Goal: Information Seeking & Learning: Check status

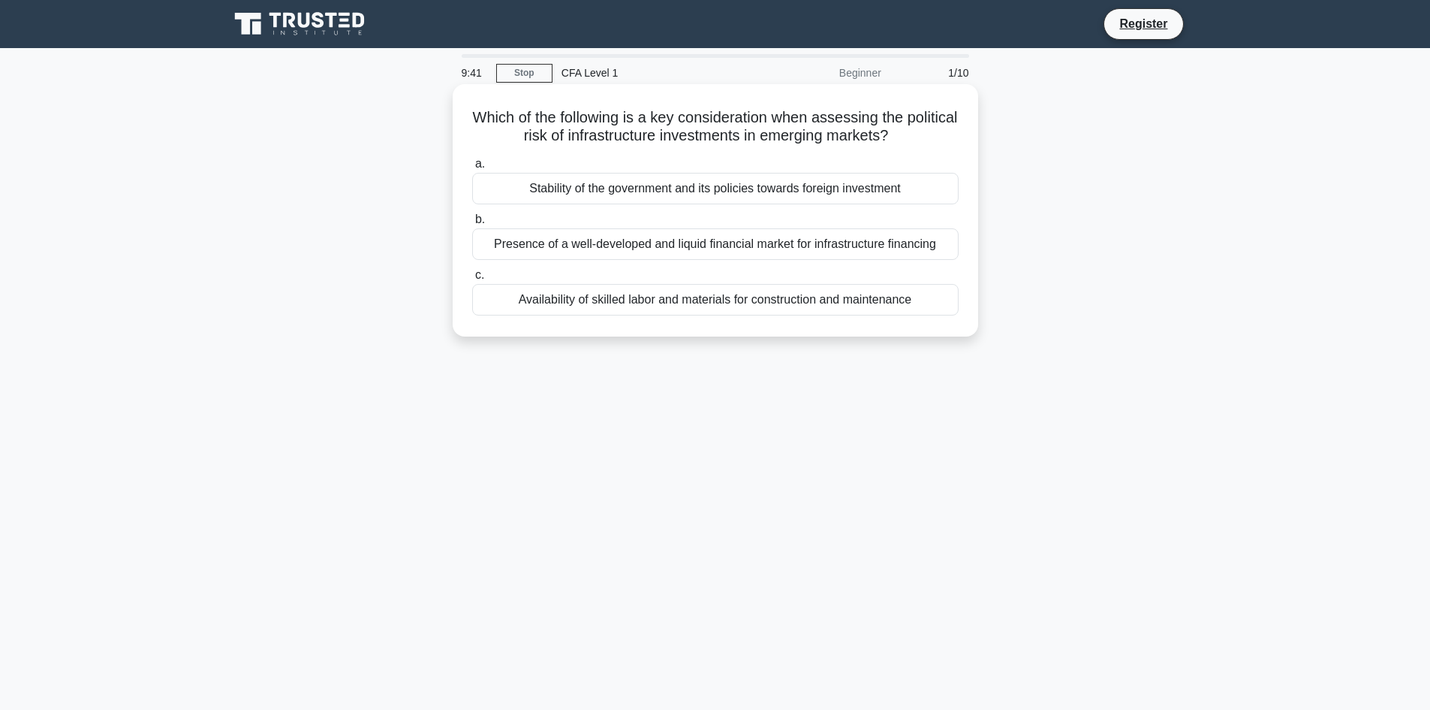
click at [634, 197] on div "Stability of the government and its policies towards foreign investment" at bounding box center [715, 189] width 487 height 32
click at [472, 169] on input "a. Stability of the government and its policies towards foreign investment" at bounding box center [472, 164] width 0 height 10
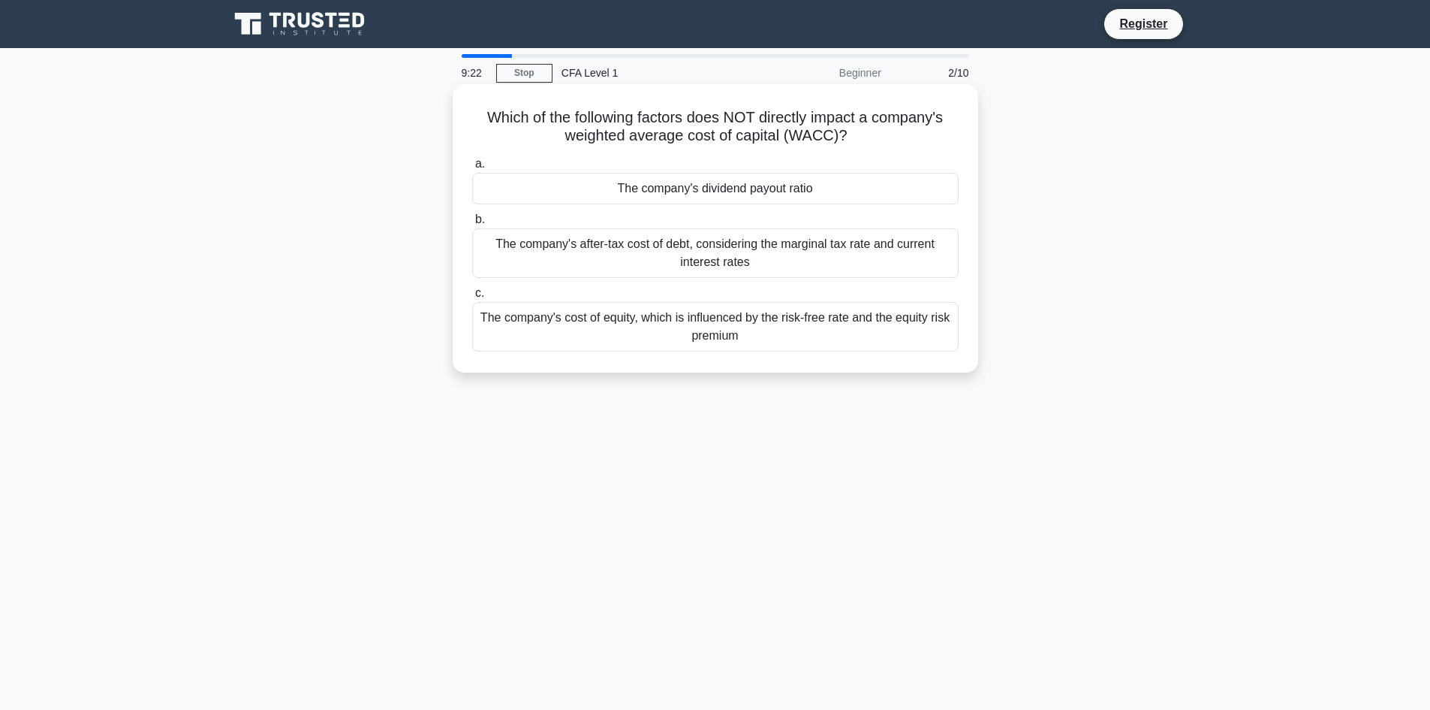
click at [716, 254] on div "The company's after-tax cost of debt, considering the marginal tax rate and cur…" at bounding box center [715, 253] width 487 height 50
click at [472, 225] on input "b. The company's after-tax cost of debt, considering the marginal tax rate and …" at bounding box center [472, 220] width 0 height 10
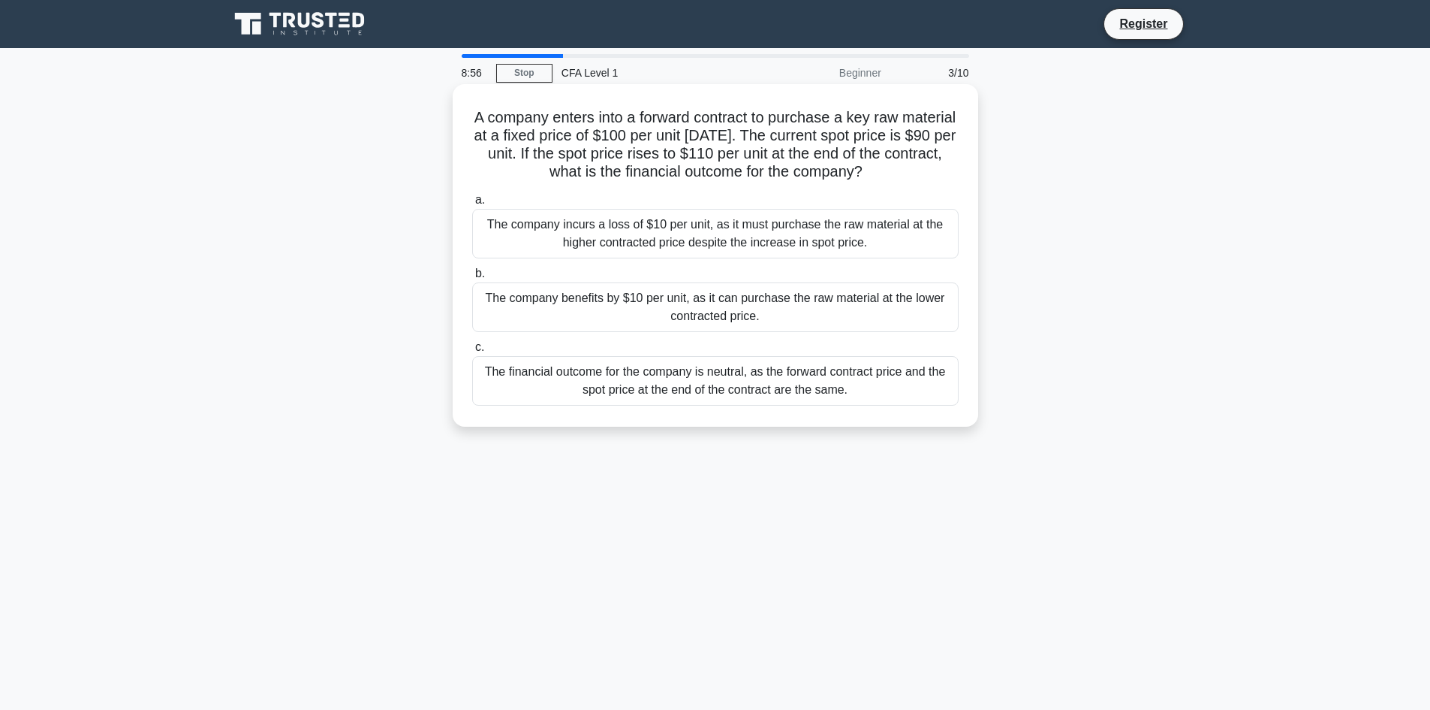
click at [817, 312] on div "The company benefits by $10 per unit, as it can purchase the raw material at th…" at bounding box center [715, 307] width 487 height 50
click at [472, 279] on input "b. The company benefits by $10 per unit, as it can purchase the raw material at…" at bounding box center [472, 274] width 0 height 10
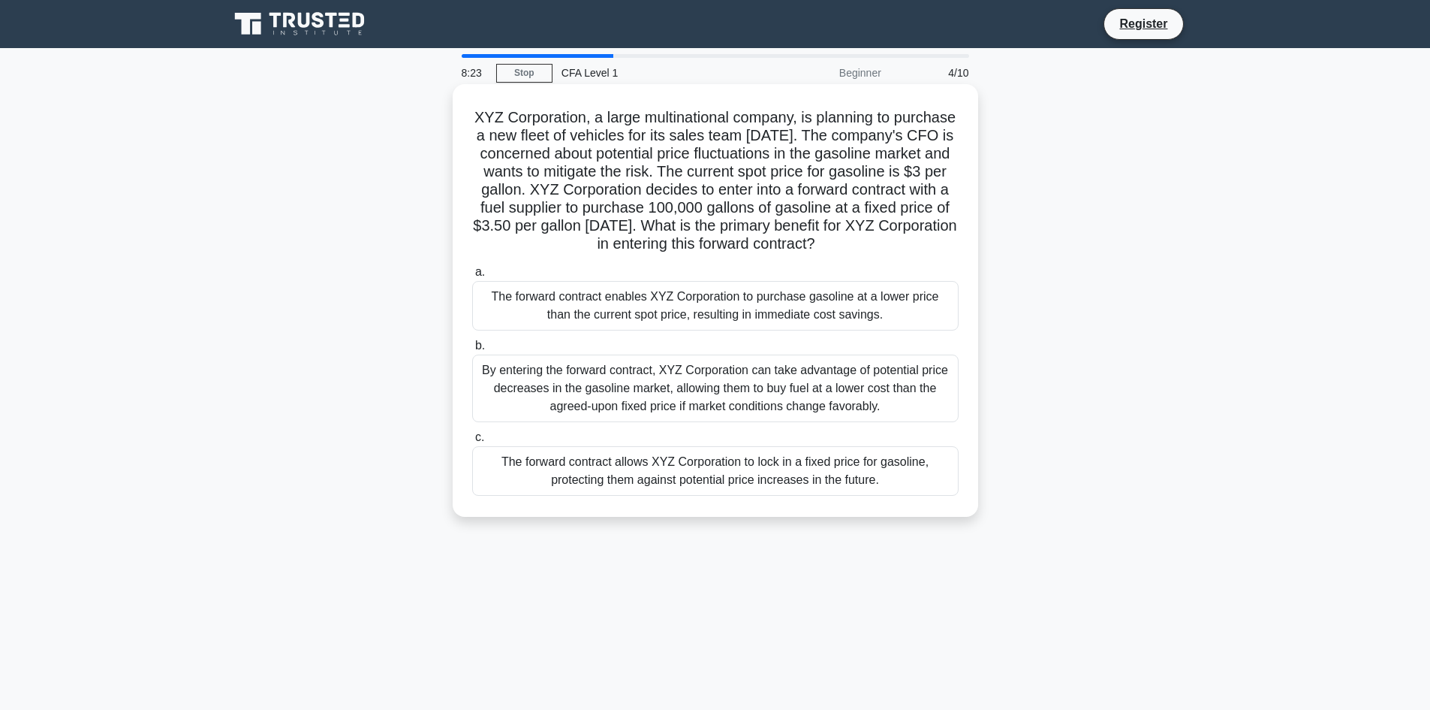
click at [748, 490] on div "The forward contract allows XYZ Corporation to lock in a fixed price for gasoli…" at bounding box center [715, 471] width 487 height 50
click at [472, 442] on input "c. The forward contract allows XYZ Corporation to lock in a fixed price for gas…" at bounding box center [472, 437] width 0 height 10
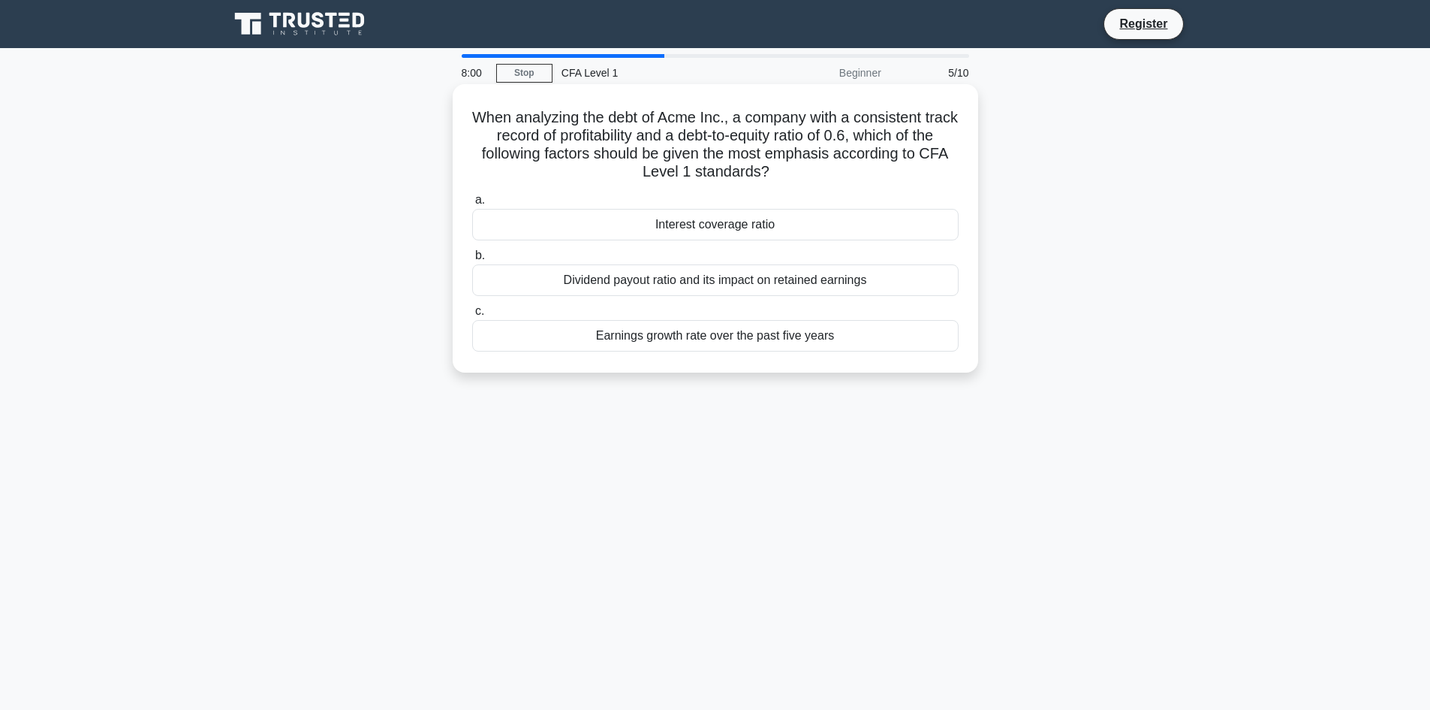
click at [825, 279] on div "Dividend payout ratio and its impact on retained earnings" at bounding box center [715, 280] width 487 height 32
click at [472, 261] on input "b. Dividend payout ratio and its impact on retained earnings" at bounding box center [472, 256] width 0 height 10
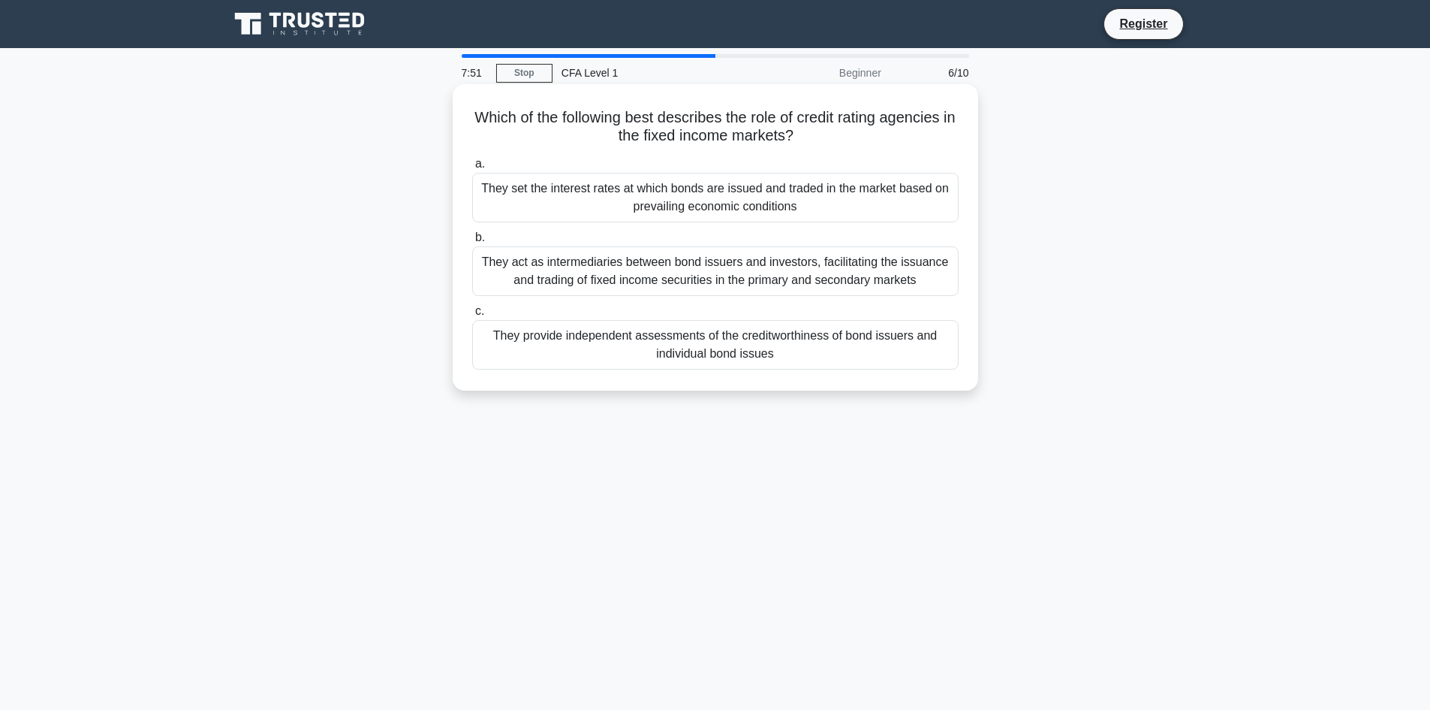
click at [822, 340] on div "They provide independent assessments of the creditworthiness of bond issuers an…" at bounding box center [715, 345] width 487 height 50
click at [472, 316] on input "c. They provide independent assessments of the creditworthiness of bond issuers…" at bounding box center [472, 311] width 0 height 10
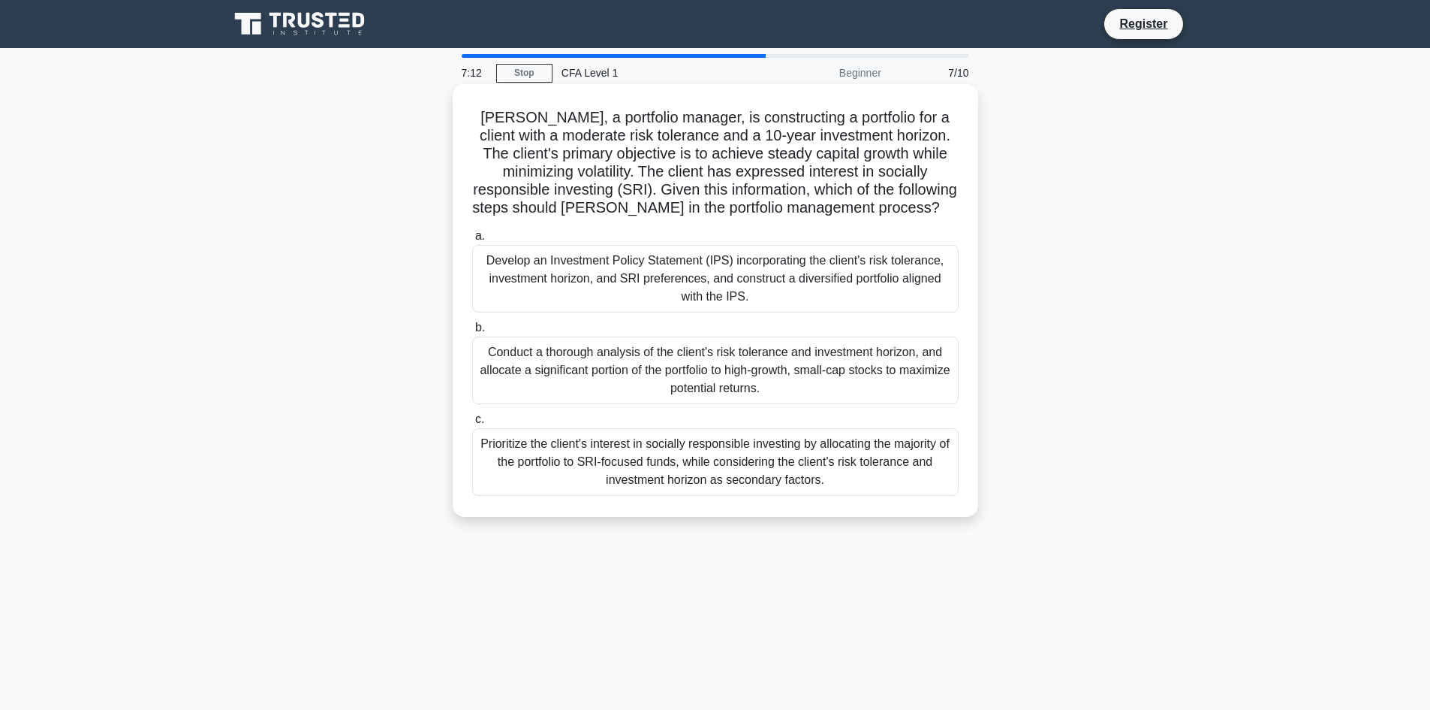
click at [755, 457] on div "Prioritize the client's interest in socially responsible investing by allocatin…" at bounding box center [715, 462] width 487 height 68
click at [472, 424] on input "c. Prioritize the client's interest in socially responsible investing by alloca…" at bounding box center [472, 419] width 0 height 10
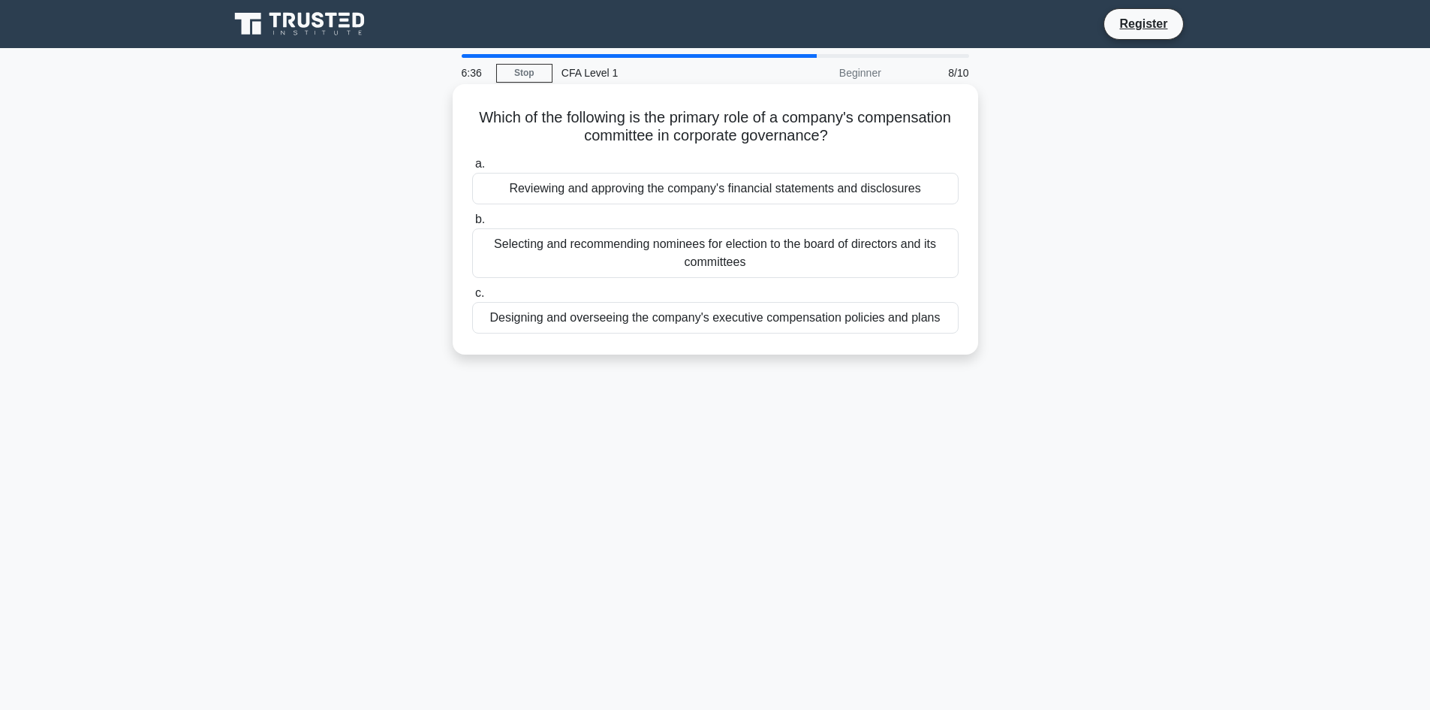
click at [772, 319] on div "Designing and overseeing the company's executive compensation policies and plans" at bounding box center [715, 318] width 487 height 32
click at [472, 298] on input "c. Designing and overseeing the company's executive compensation policies and p…" at bounding box center [472, 293] width 0 height 10
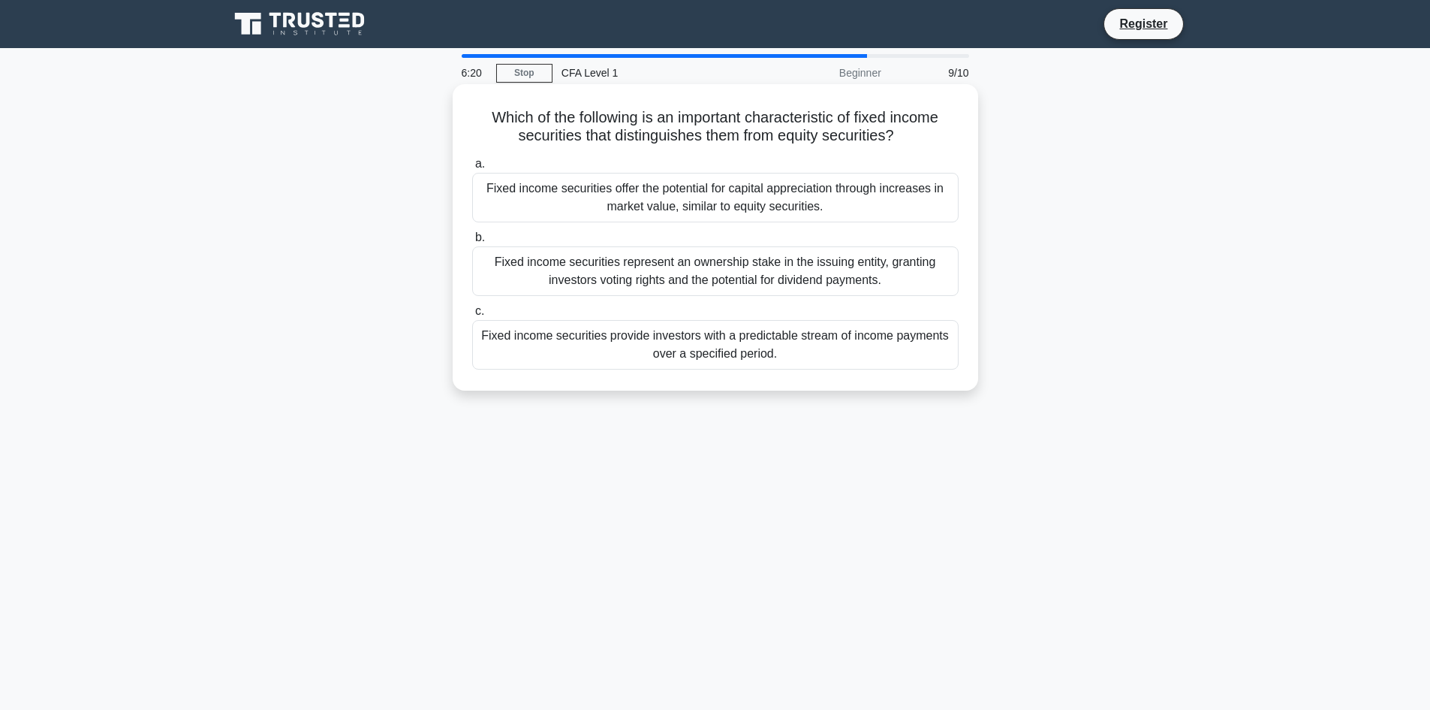
click at [776, 268] on div "Fixed income securities represent an ownership stake in the issuing entity, gra…" at bounding box center [715, 271] width 487 height 50
click at [472, 243] on input "b. Fixed income securities represent an ownership stake in the issuing entity, …" at bounding box center [472, 238] width 0 height 10
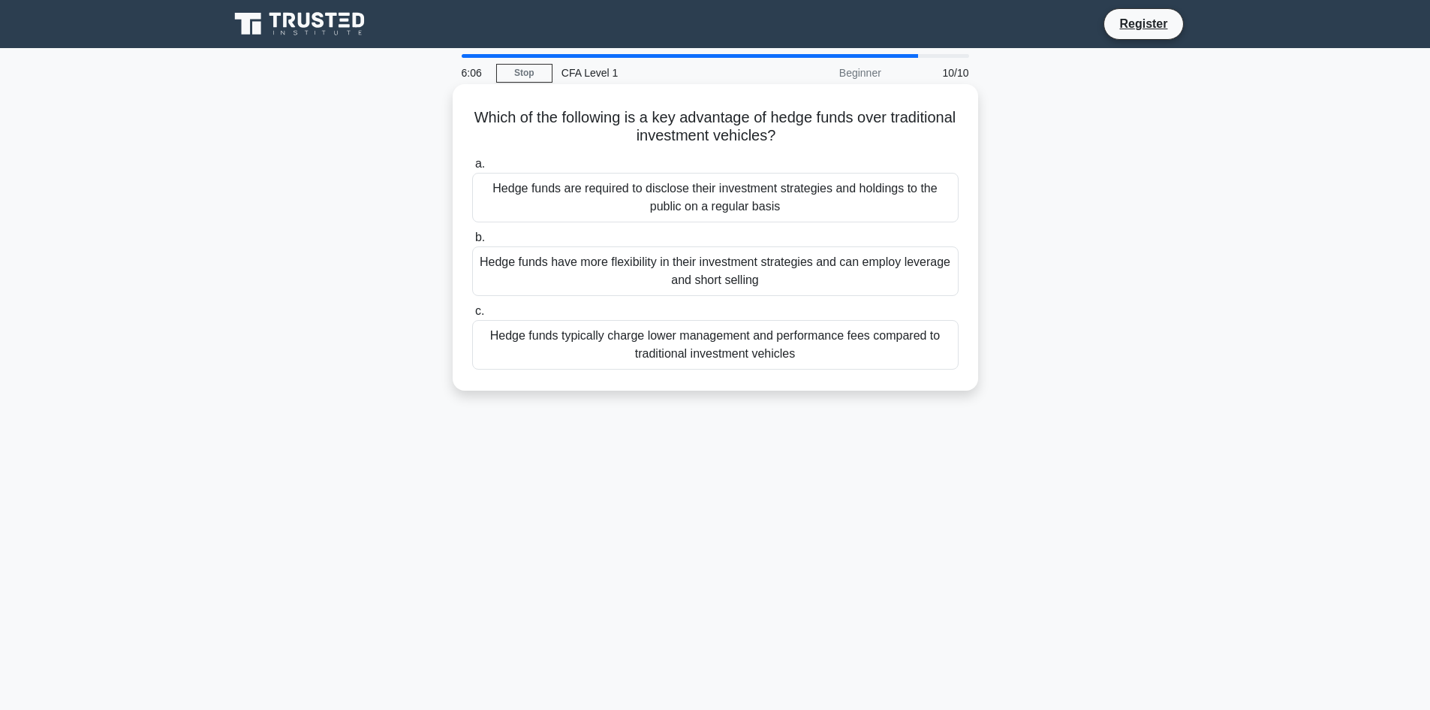
click at [761, 271] on div "Hedge funds have more flexibility in their investment strategies and can employ…" at bounding box center [715, 271] width 487 height 50
click at [472, 243] on input "b. Hedge funds have more flexibility in their investment strategies and can emp…" at bounding box center [472, 238] width 0 height 10
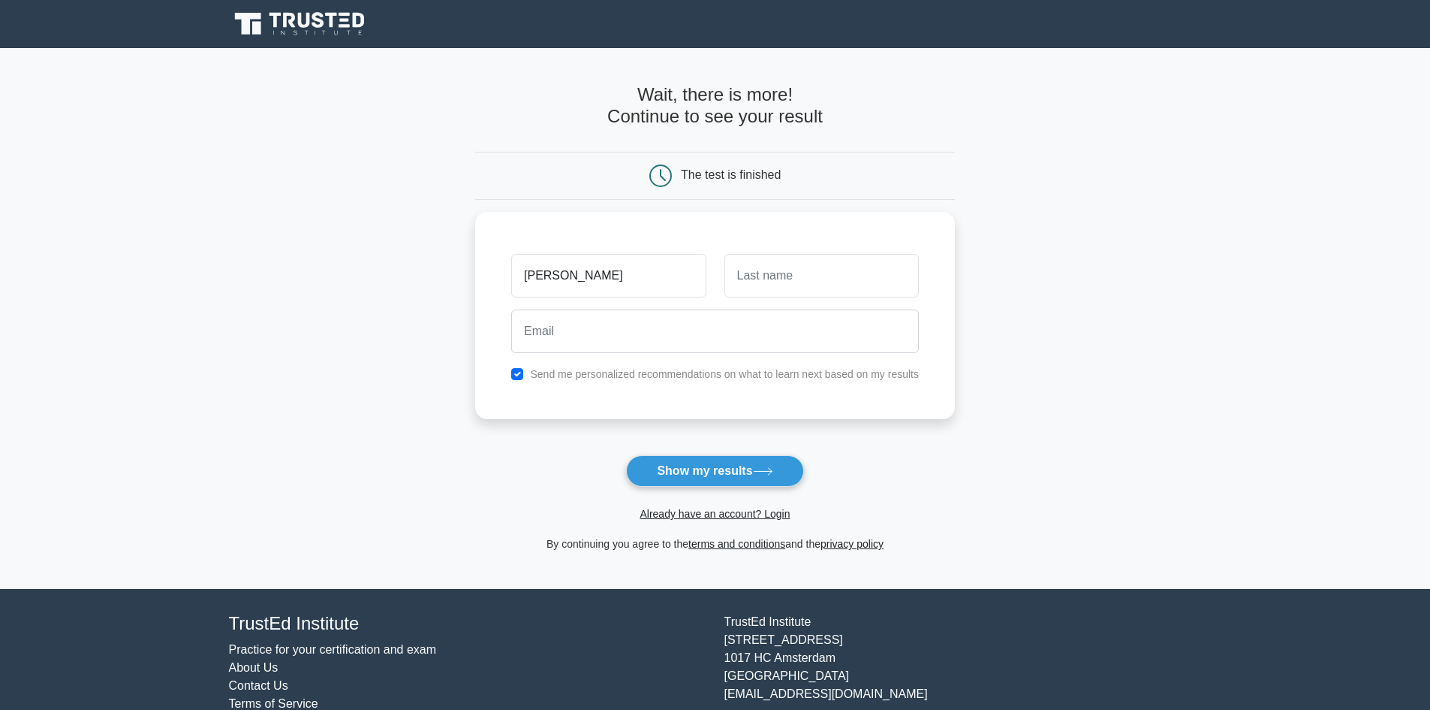
type input "[PERSON_NAME]"
type input "esparon"
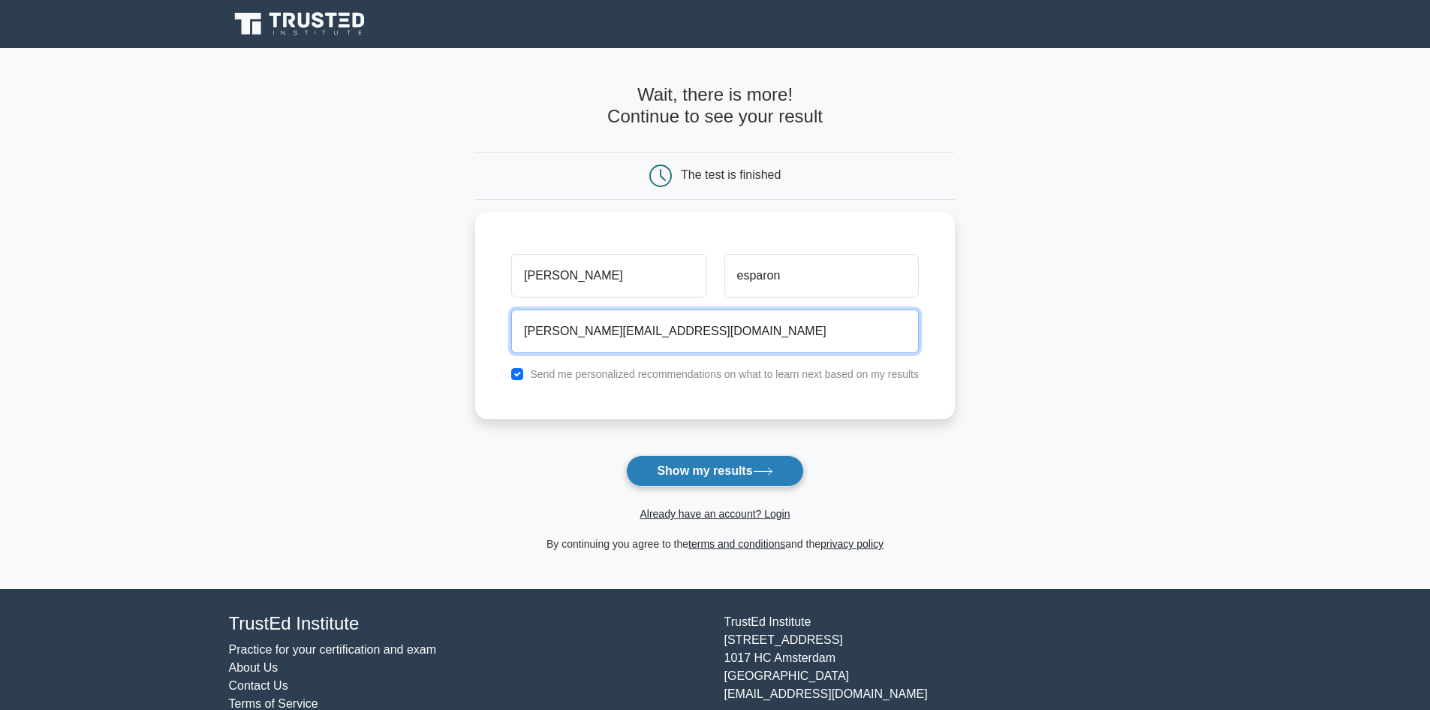
type input "marlon.esparon@absa.africa"
click at [713, 473] on button "Show my results" at bounding box center [714, 471] width 177 height 32
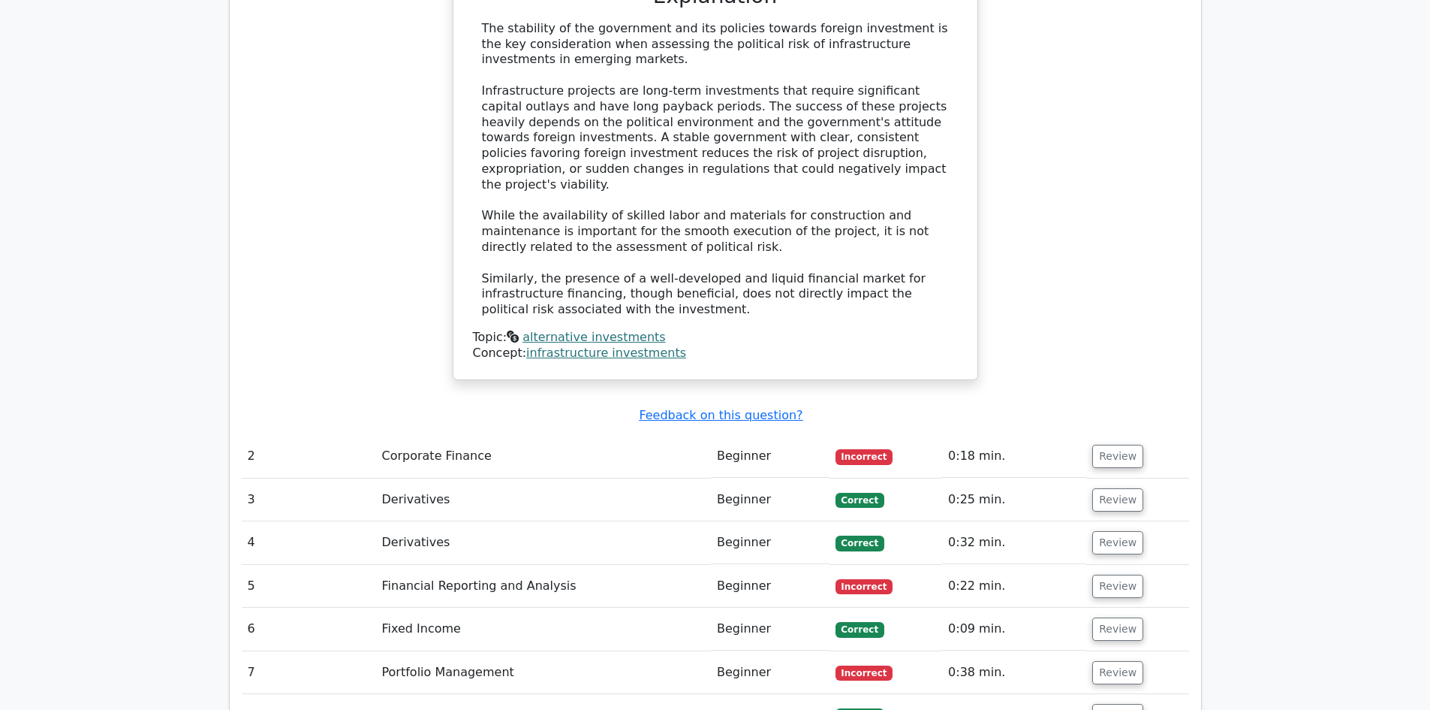
scroll to position [1577, 0]
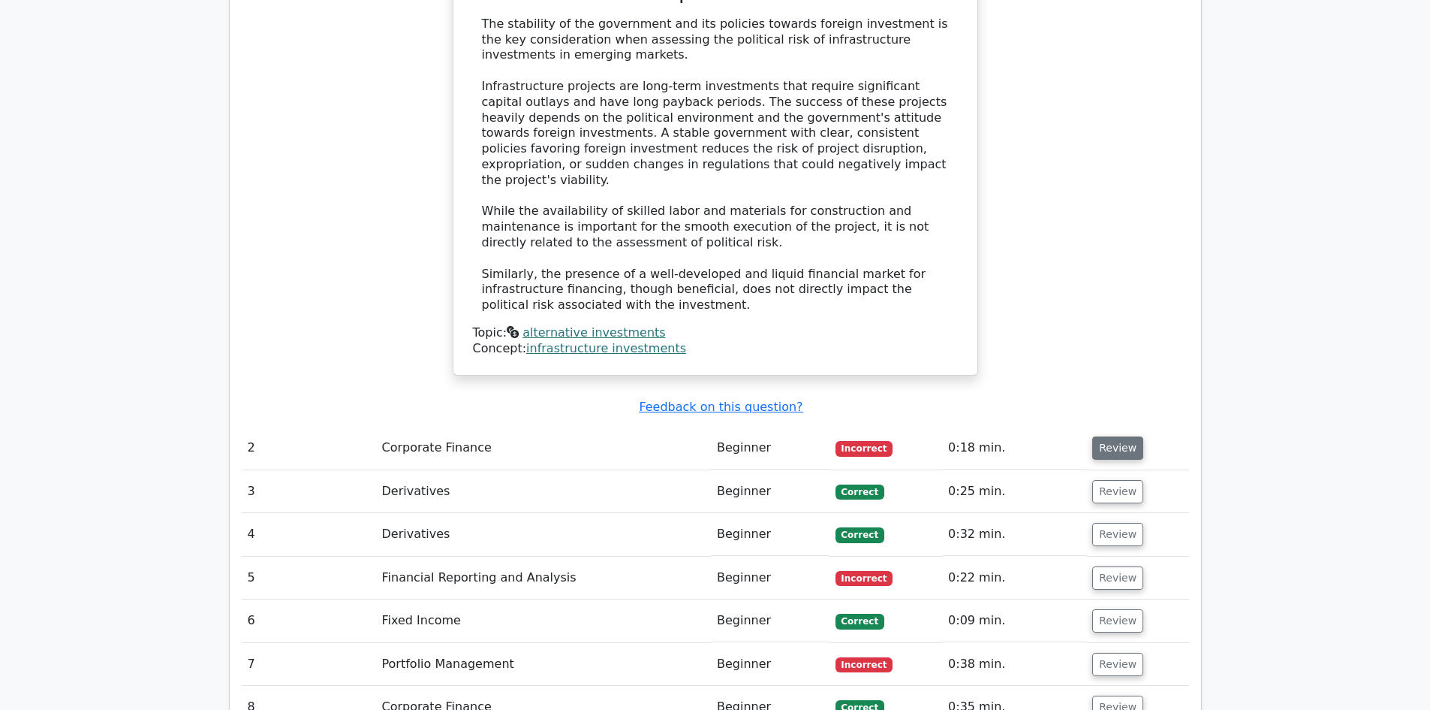
click at [1121, 436] on button "Review" at bounding box center [1118, 447] width 51 height 23
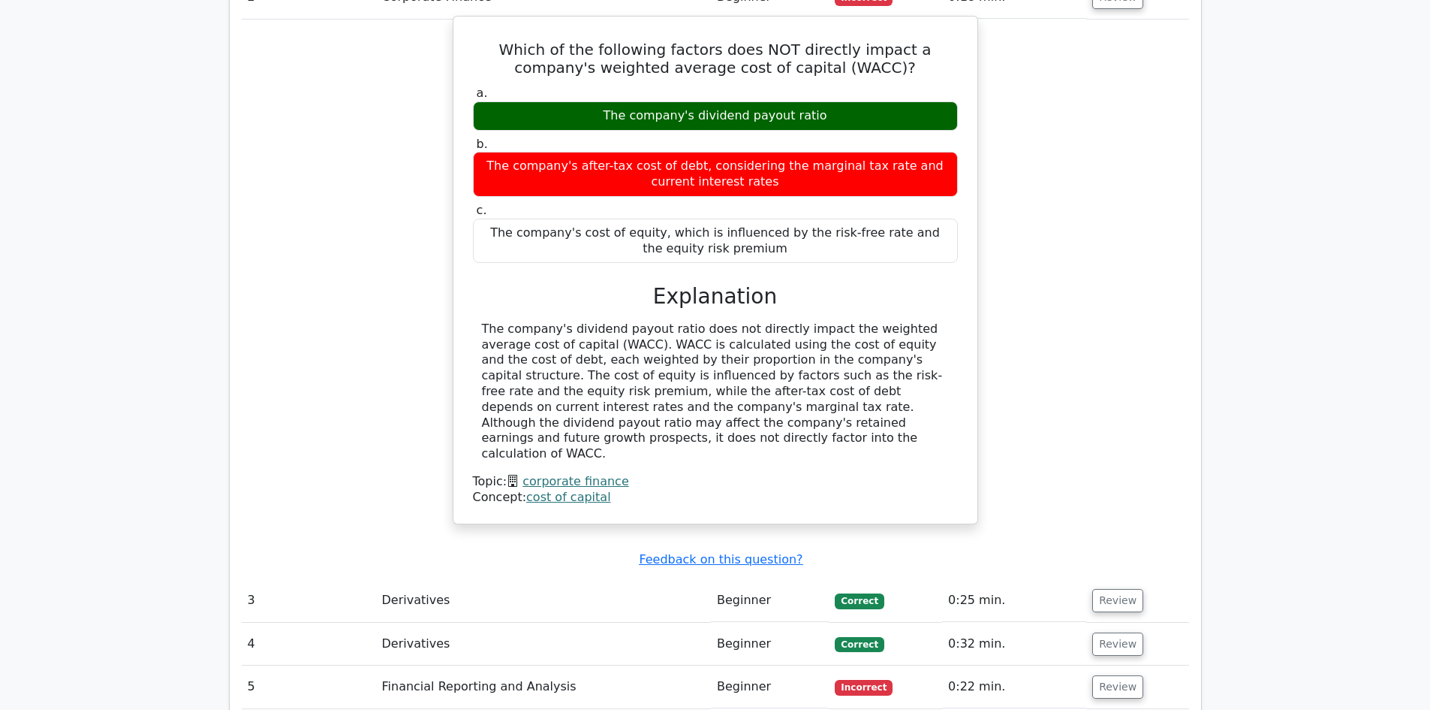
scroll to position [2178, 0]
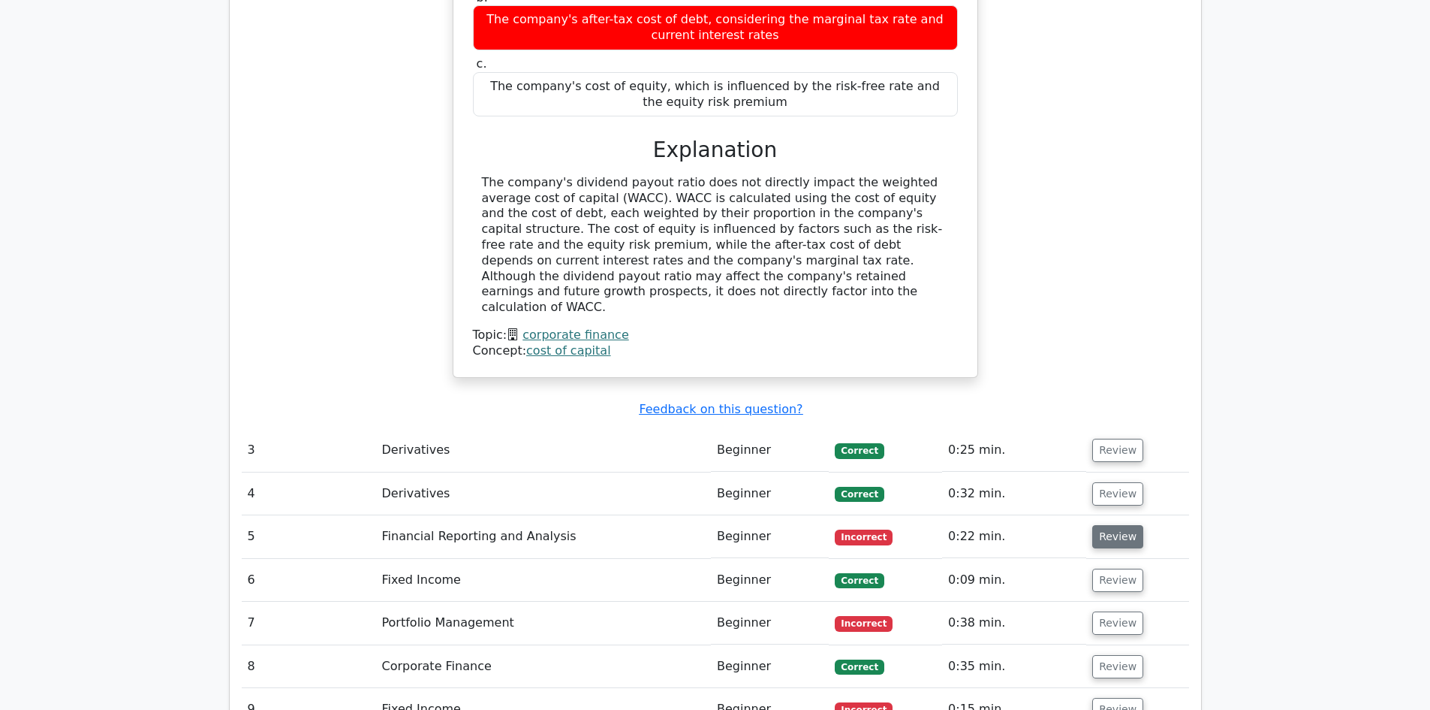
click at [1123, 525] on button "Review" at bounding box center [1118, 536] width 51 height 23
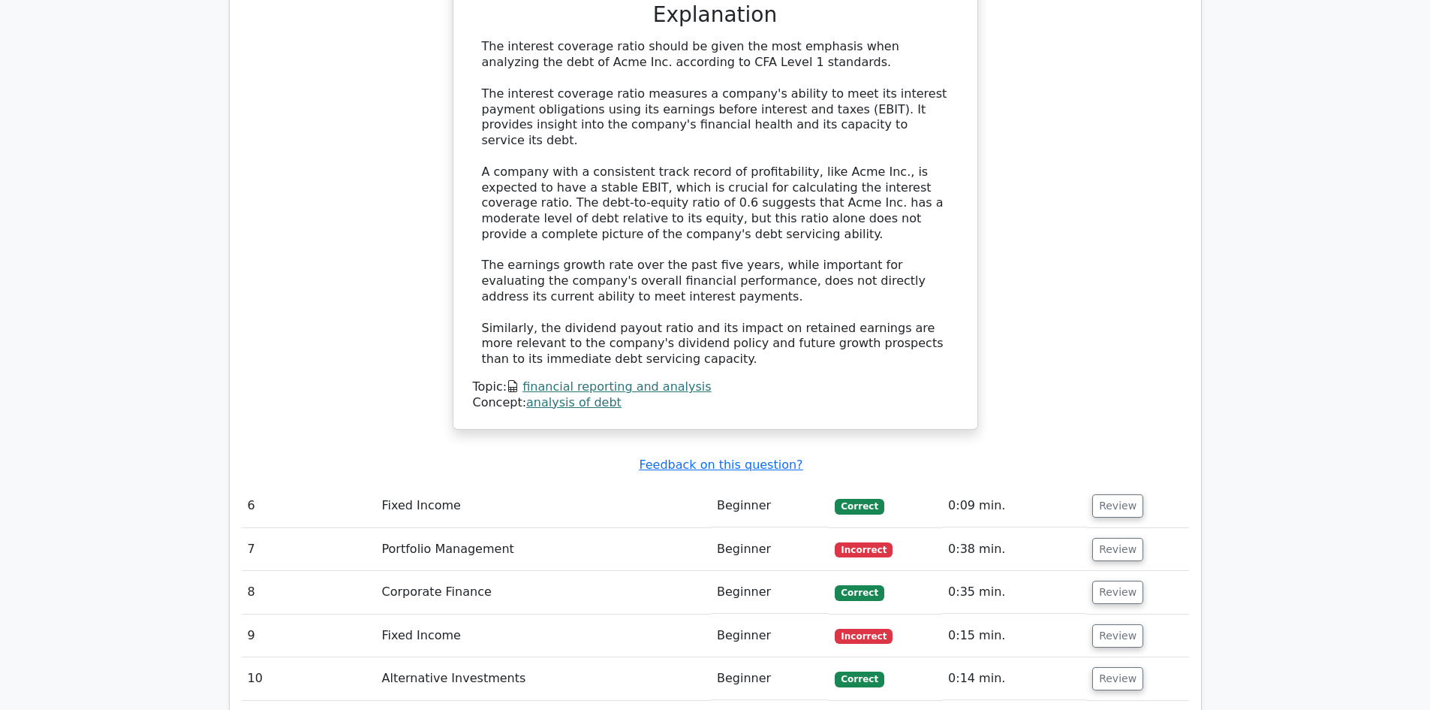
scroll to position [3079, 0]
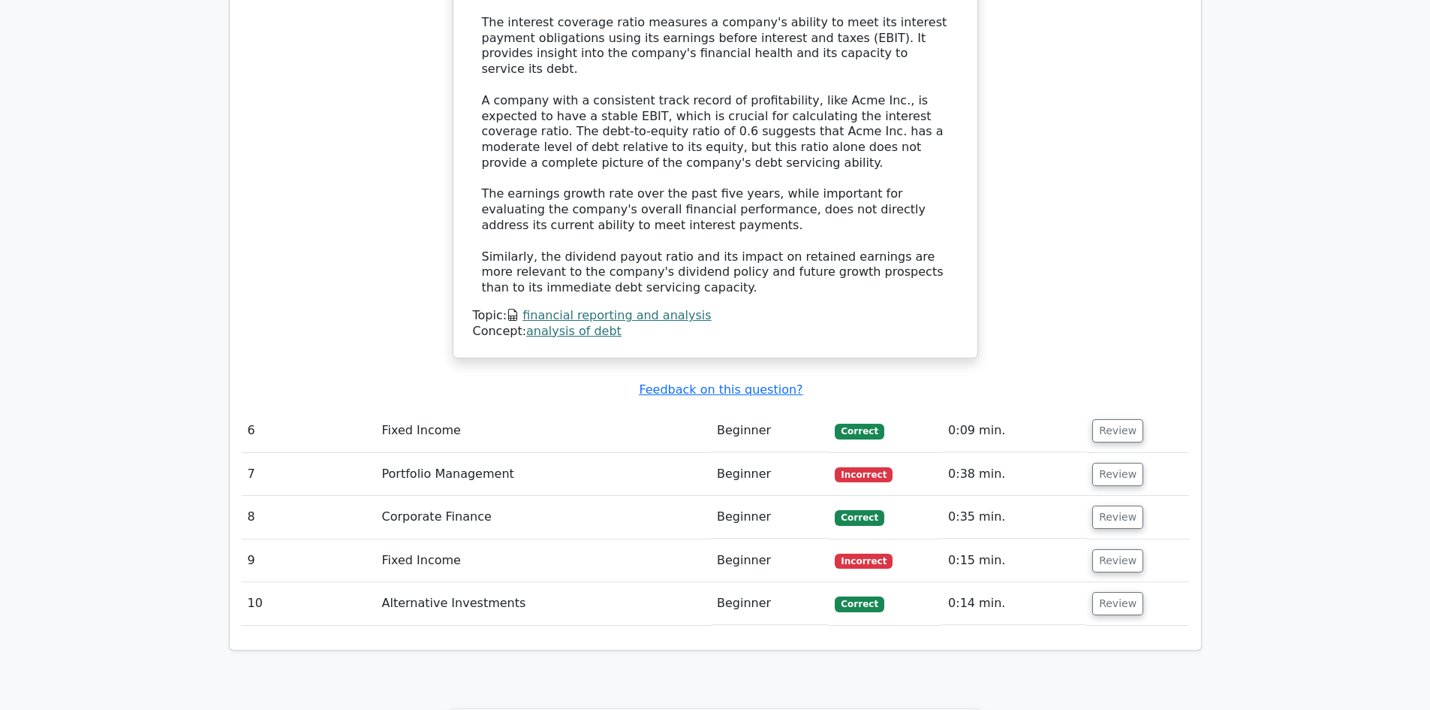
click at [1118, 453] on td "Review" at bounding box center [1138, 474] width 102 height 43
click at [1118, 463] on button "Review" at bounding box center [1118, 474] width 51 height 23
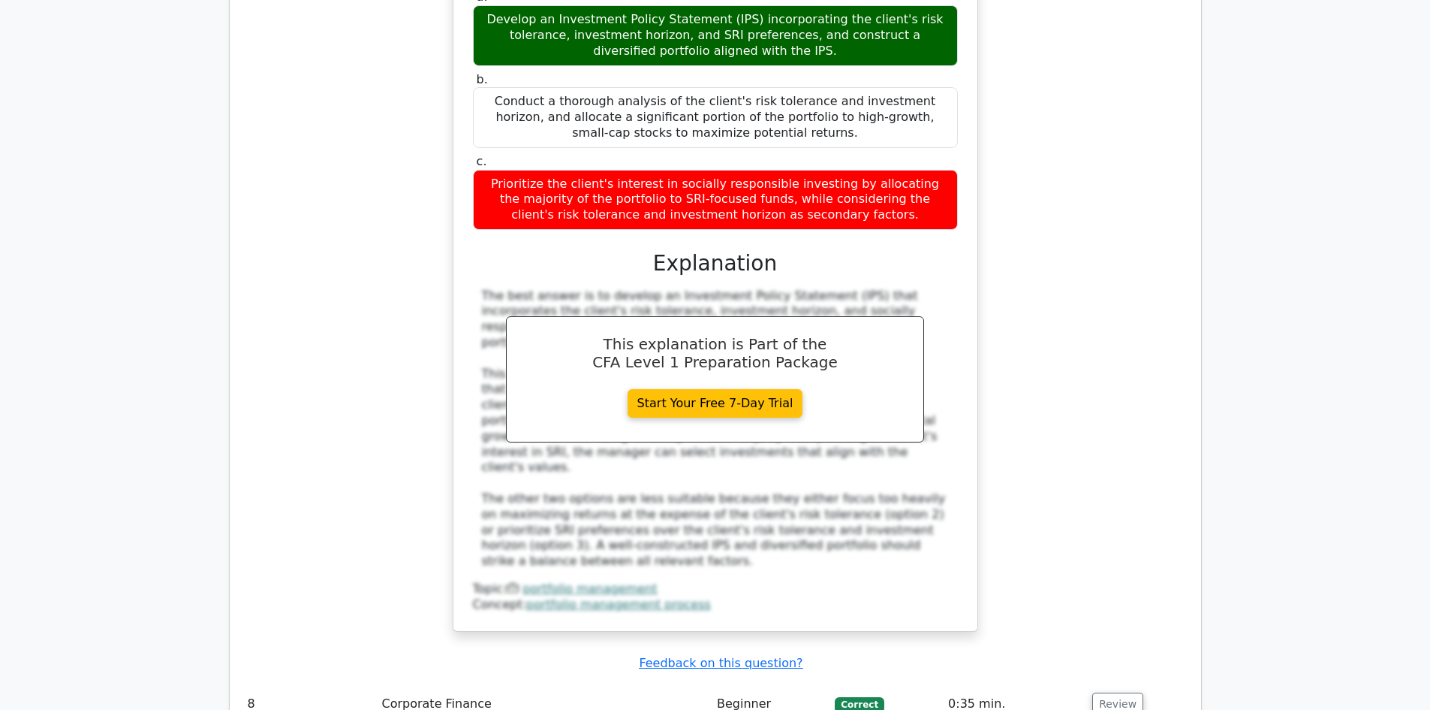
scroll to position [3829, 0]
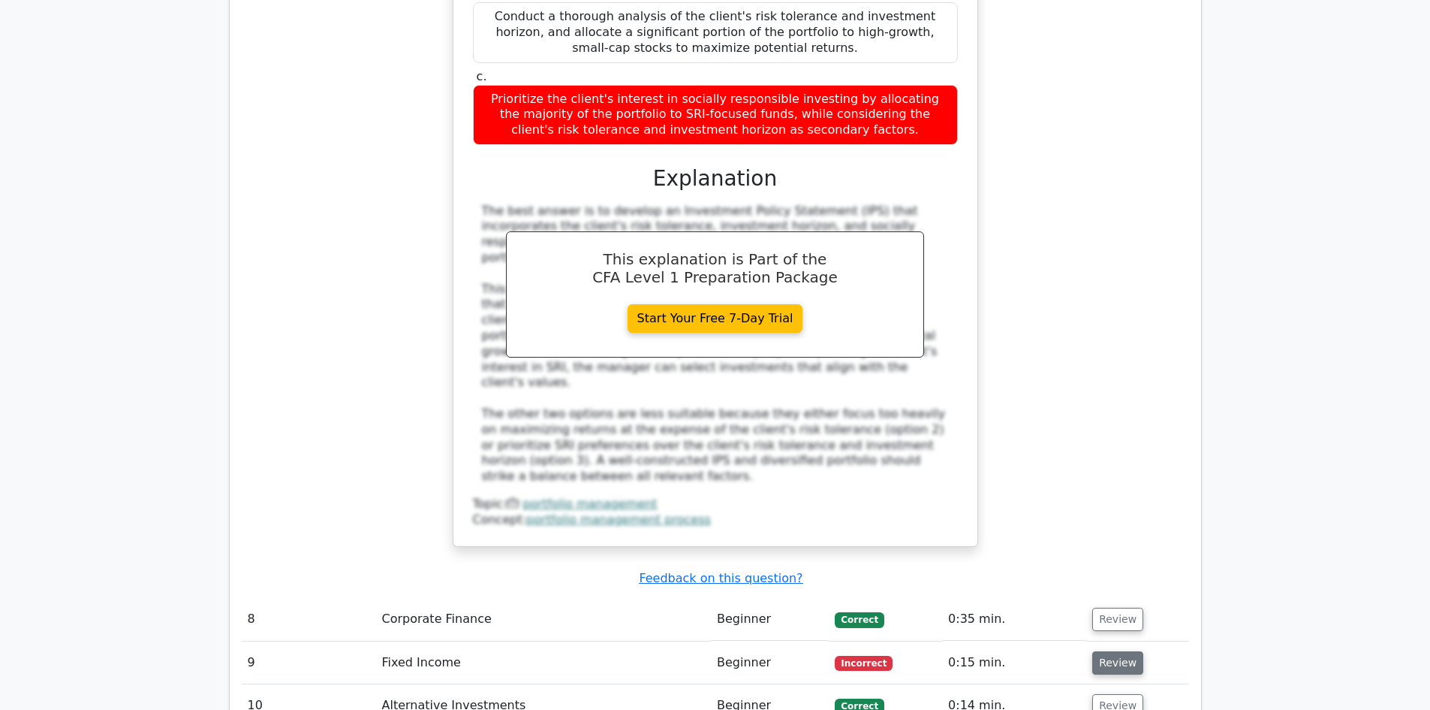
click at [1105, 651] on button "Review" at bounding box center [1118, 662] width 51 height 23
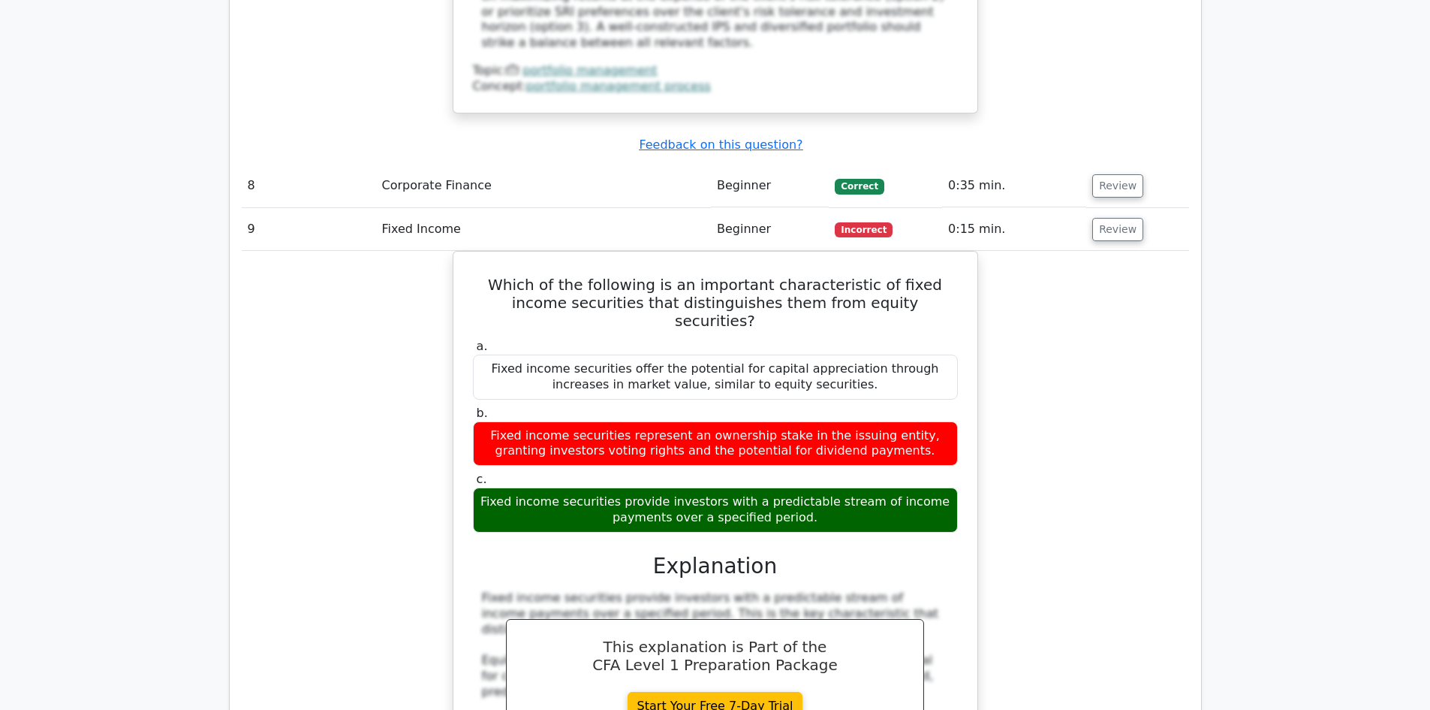
scroll to position [4280, 0]
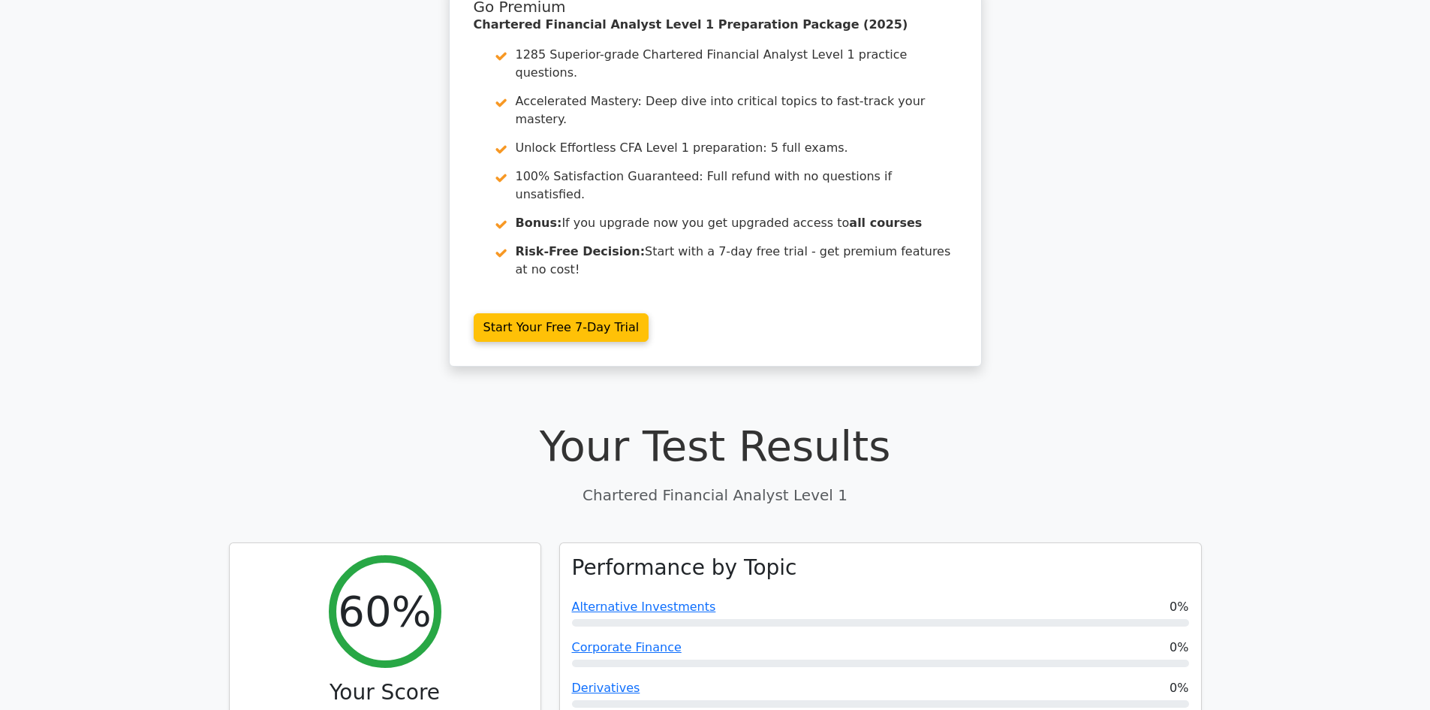
scroll to position [0, 0]
